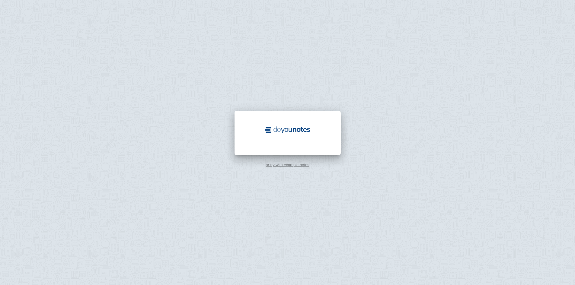
click at [310, 131] on img at bounding box center [287, 130] width 48 height 10
click at [295, 166] on link "or try with example notes" at bounding box center [287, 165] width 44 height 5
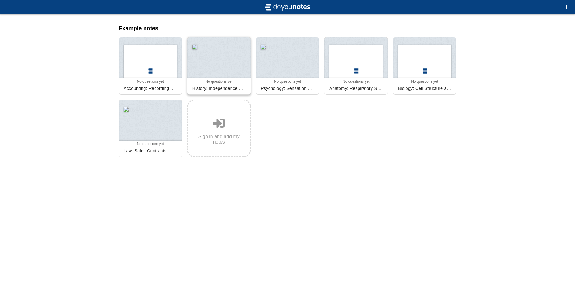
click at [196, 68] on div at bounding box center [218, 57] width 63 height 41
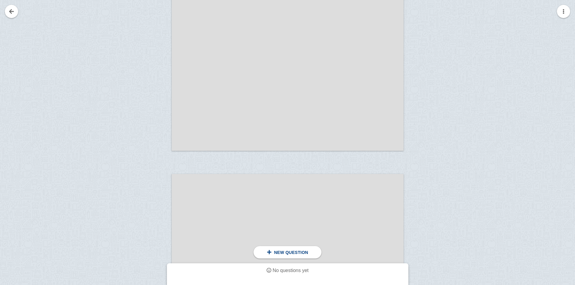
scroll to position [1267, 0]
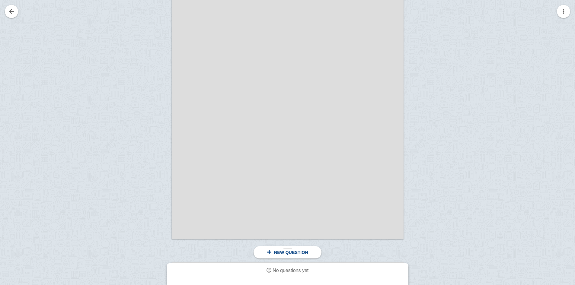
click at [297, 250] on span "New question" at bounding box center [291, 252] width 34 height 5
drag, startPoint x: 299, startPoint y: 261, endPoint x: 296, endPoint y: 276, distance: 16.0
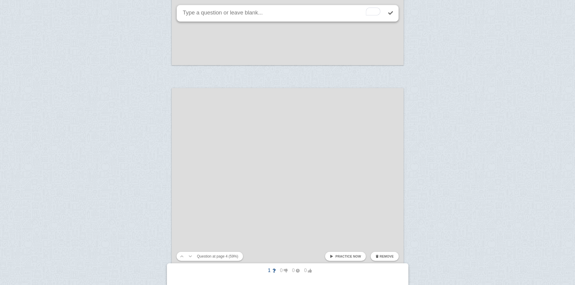
scroll to position [2545, 0]
